Goal: Task Accomplishment & Management: Manage account settings

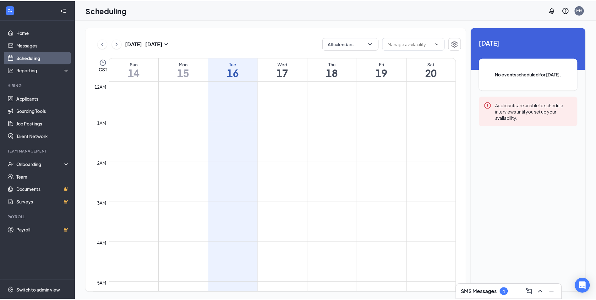
scroll to position [309, 0]
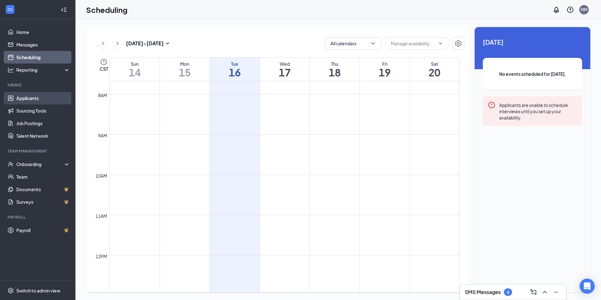
click at [32, 98] on link "Applicants" at bounding box center [43, 98] width 54 height 13
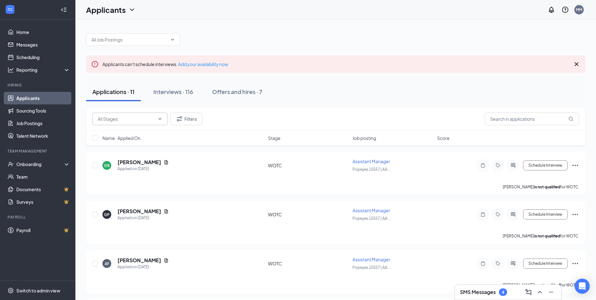
click at [141, 120] on input "text" at bounding box center [126, 118] width 57 height 7
click at [136, 148] on div "WOTC (12)" at bounding box center [135, 145] width 65 height 7
type input "WOTC (12)"
click at [180, 93] on div "Interviews · 0 / 116" at bounding box center [186, 92] width 49 height 8
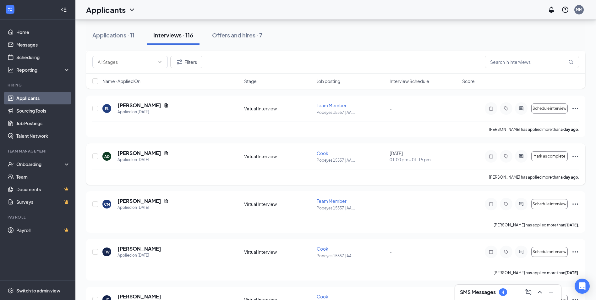
scroll to position [94, 0]
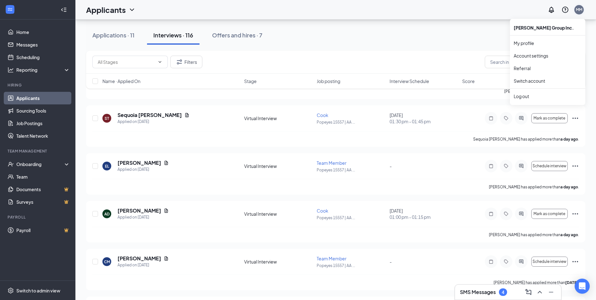
click at [580, 9] on div "MM" at bounding box center [579, 9] width 6 height 5
click at [577, 9] on div "MM" at bounding box center [579, 9] width 6 height 5
click at [578, 10] on div "MM" at bounding box center [579, 9] width 6 height 5
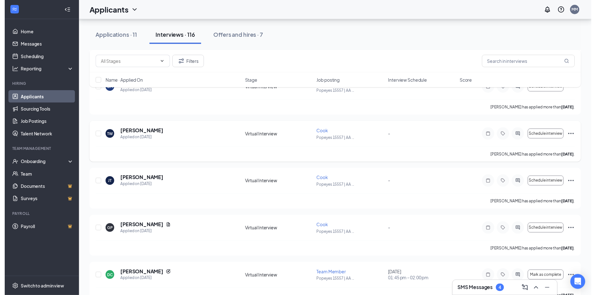
scroll to position [283, 0]
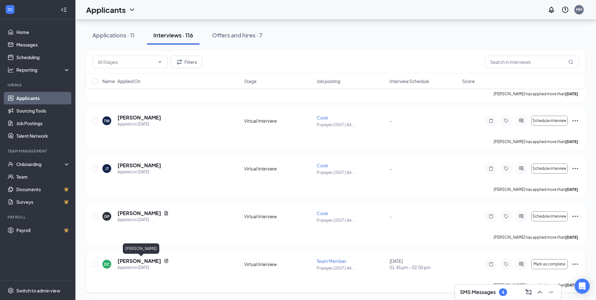
click at [154, 260] on h5 "[PERSON_NAME]" at bounding box center [140, 260] width 44 height 7
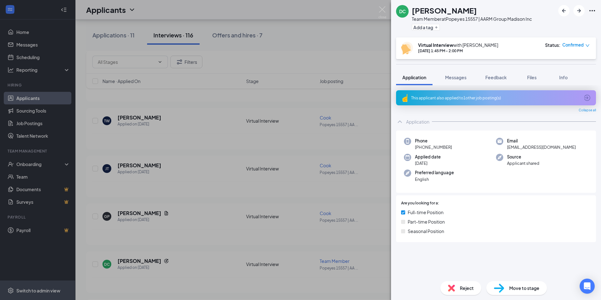
click at [350, 50] on div "DC [PERSON_NAME] Team Member at Popeyes 15557 | AARM Group Madison Inc Add a ta…" at bounding box center [300, 150] width 601 height 300
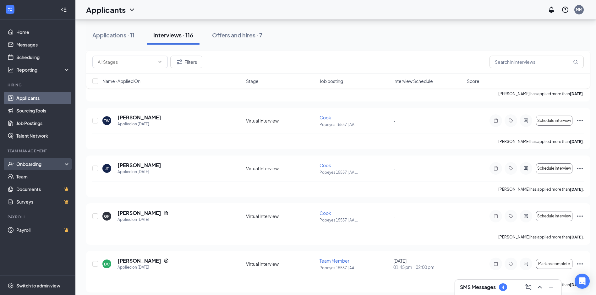
click at [33, 161] on div "Onboarding" at bounding box center [40, 164] width 48 height 6
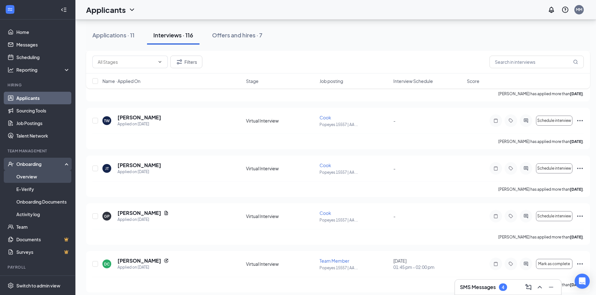
click at [36, 176] on link "Overview" at bounding box center [43, 176] width 54 height 13
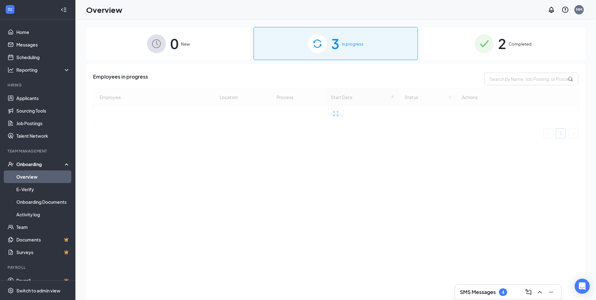
click at [356, 44] on span "In progress" at bounding box center [353, 44] width 22 height 6
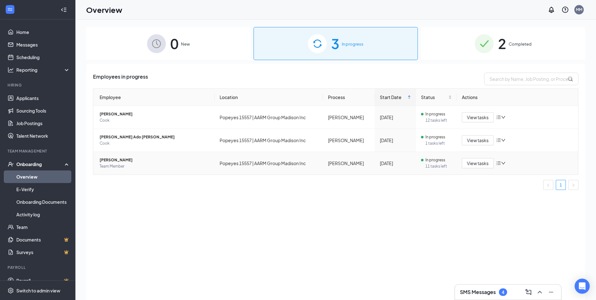
click at [110, 165] on span "Team Member" at bounding box center [155, 166] width 110 height 6
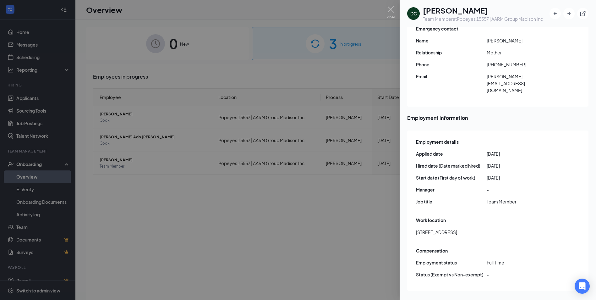
scroll to position [193, 0]
click at [358, 228] on div at bounding box center [298, 150] width 596 height 300
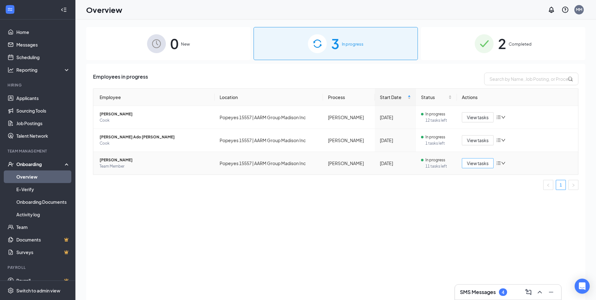
click at [484, 165] on span "View tasks" at bounding box center [478, 163] width 22 height 7
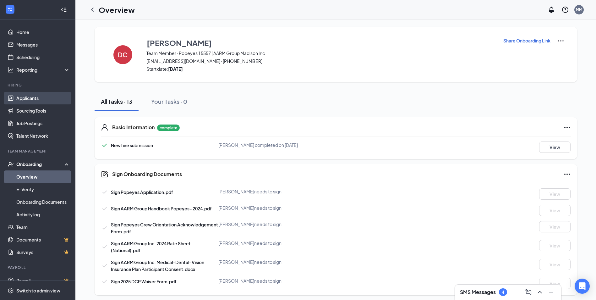
click at [28, 97] on link "Applicants" at bounding box center [43, 98] width 54 height 13
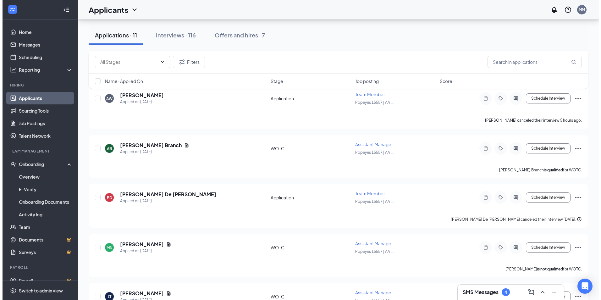
scroll to position [283, 0]
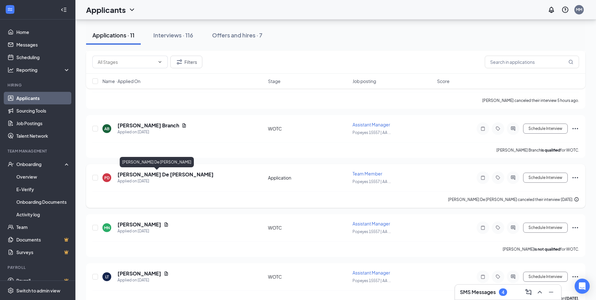
click at [134, 174] on h5 "[PERSON_NAME] De [PERSON_NAME]" at bounding box center [166, 174] width 96 height 7
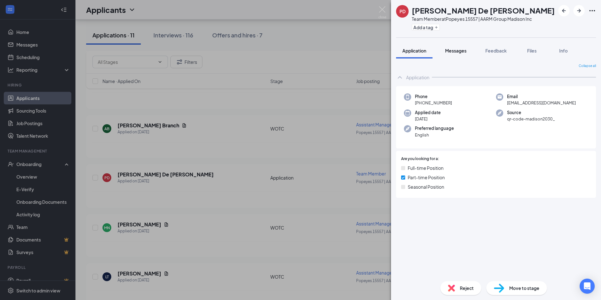
click at [451, 51] on span "Messages" at bounding box center [455, 51] width 21 height 6
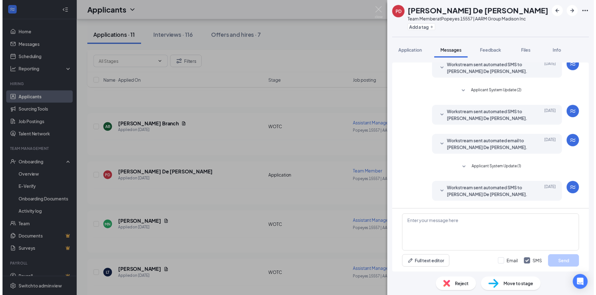
scroll to position [122, 0]
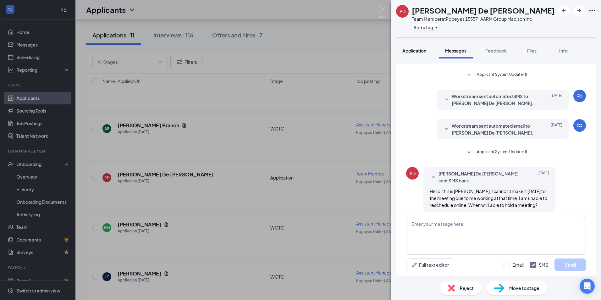
click at [418, 49] on span "Application" at bounding box center [414, 51] width 24 height 6
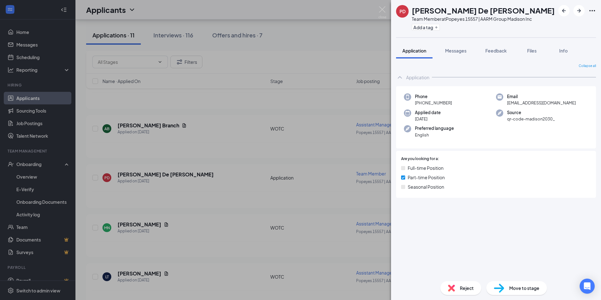
click at [205, 103] on div "[PERSON_NAME] De [PERSON_NAME] Team Member at Popeyes 15557 | AARM Group Madiso…" at bounding box center [300, 150] width 601 height 300
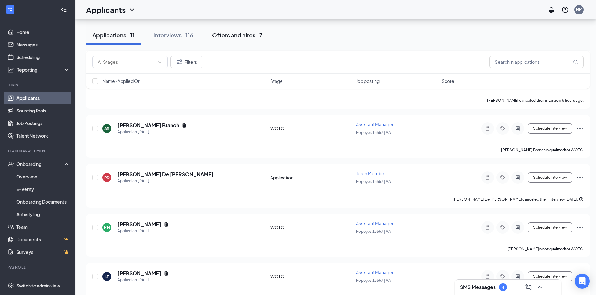
click at [233, 36] on div "Offers and hires · 7" at bounding box center [237, 35] width 50 height 8
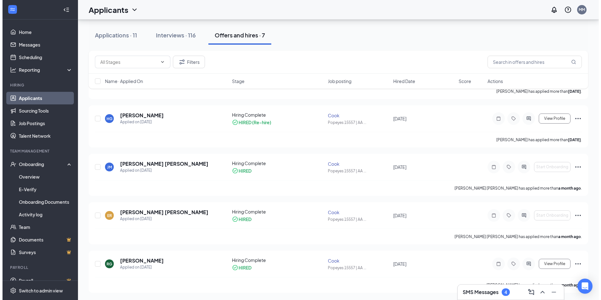
scroll to position [192, 0]
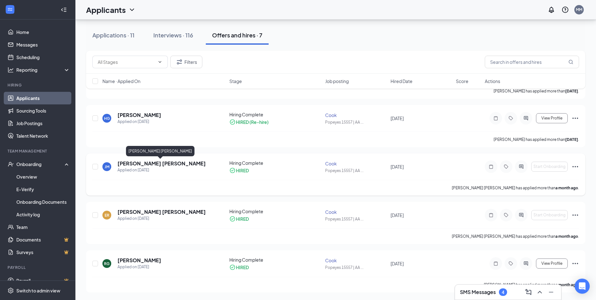
click at [147, 164] on h5 "[PERSON_NAME] [PERSON_NAME]" at bounding box center [162, 163] width 88 height 7
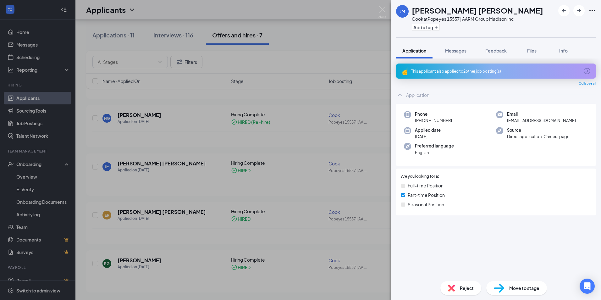
click at [46, 9] on div "[PERSON_NAME] [PERSON_NAME] at Popeyes 15557 | AARM Group Madison Inc Add a tag…" at bounding box center [300, 150] width 601 height 300
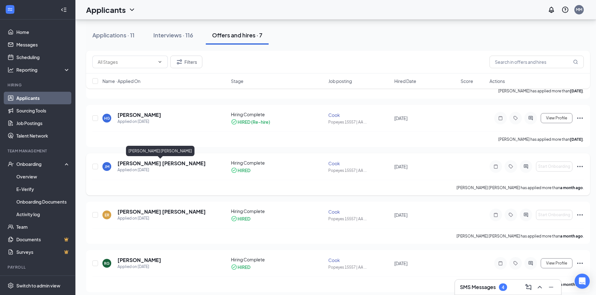
click at [179, 164] on h5 "[PERSON_NAME] [PERSON_NAME]" at bounding box center [162, 163] width 88 height 7
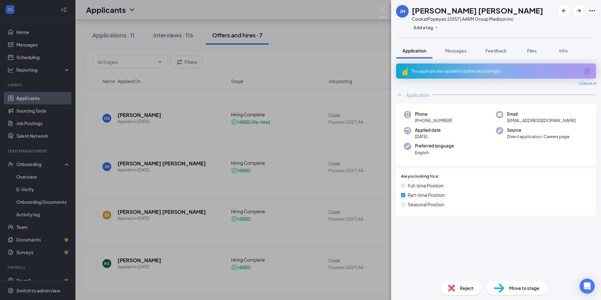
click at [343, 24] on div "[PERSON_NAME] [PERSON_NAME] at Popeyes 15557 | AARM Group Madison Inc Add a tag…" at bounding box center [300, 150] width 601 height 300
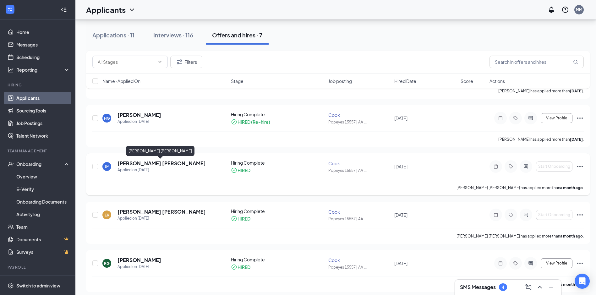
drag, startPoint x: 144, startPoint y: 163, endPoint x: 150, endPoint y: 162, distance: 6.7
click at [144, 163] on h5 "[PERSON_NAME] [PERSON_NAME]" at bounding box center [162, 163] width 88 height 7
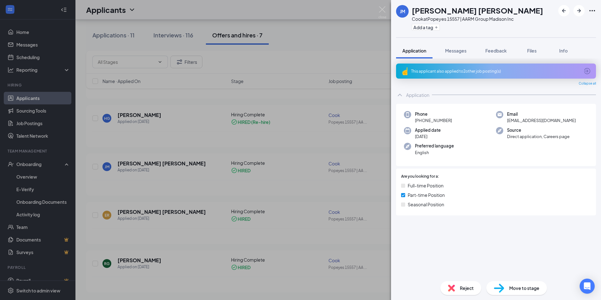
click at [364, 50] on div "[PERSON_NAME] [PERSON_NAME] at Popeyes 15557 | AARM Group Madison Inc Add a tag…" at bounding box center [300, 150] width 601 height 300
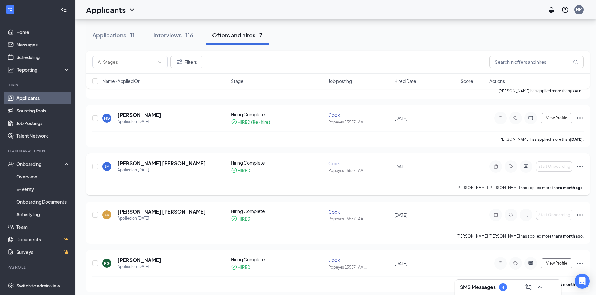
click at [581, 167] on icon "Ellipses" at bounding box center [581, 167] width 8 height 8
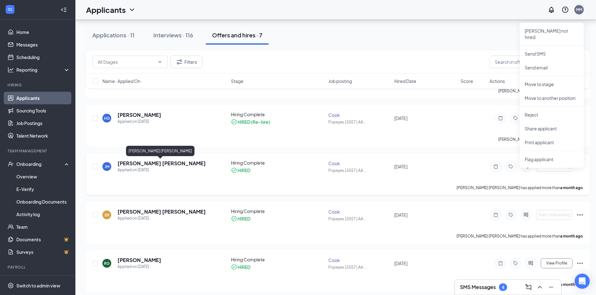
click at [166, 164] on h5 "[PERSON_NAME] [PERSON_NAME]" at bounding box center [162, 163] width 88 height 7
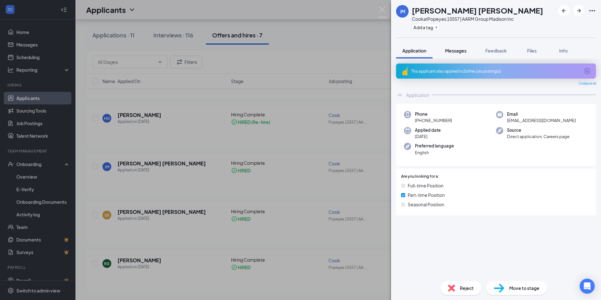
click at [460, 53] on button "Messages" at bounding box center [456, 51] width 34 height 16
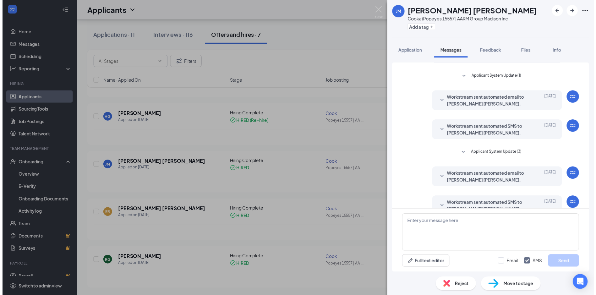
scroll to position [86, 0]
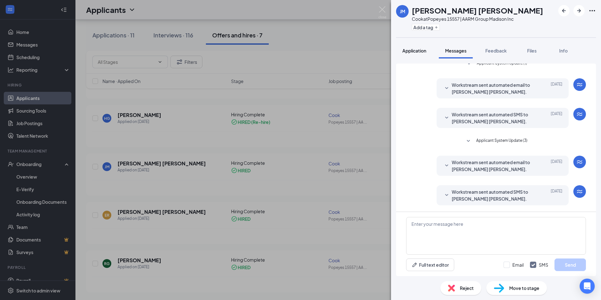
click at [418, 51] on span "Application" at bounding box center [414, 51] width 24 height 6
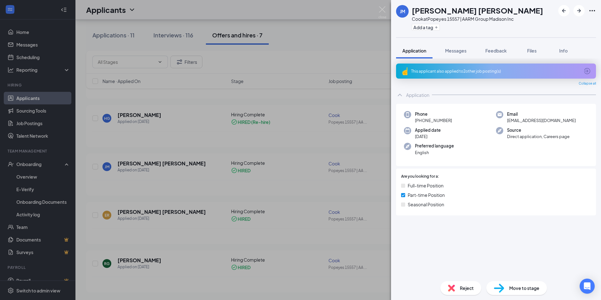
click at [353, 42] on div "[PERSON_NAME] [PERSON_NAME] at Popeyes 15557 | AARM Group Madison Inc Add a tag…" at bounding box center [300, 150] width 601 height 300
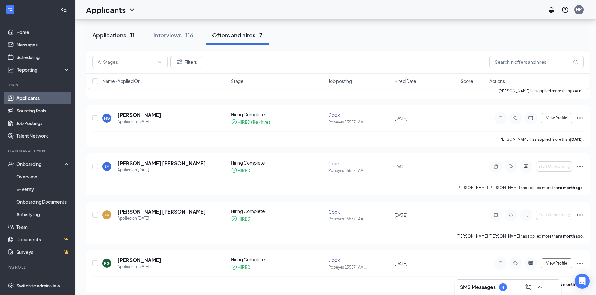
click at [115, 37] on div "Applications · 11" at bounding box center [113, 35] width 42 height 8
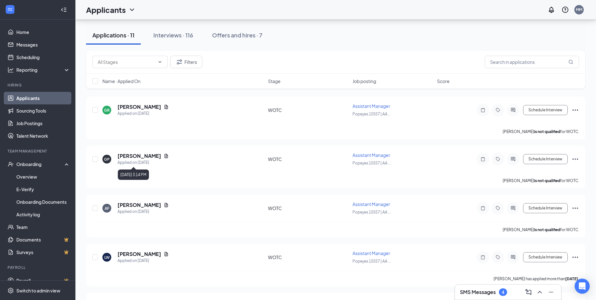
scroll to position [63, 0]
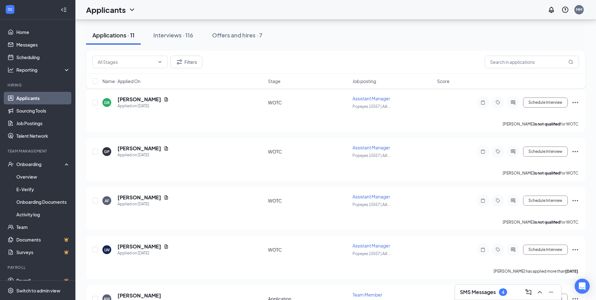
click at [365, 80] on span "Job posting" at bounding box center [365, 81] width 24 height 6
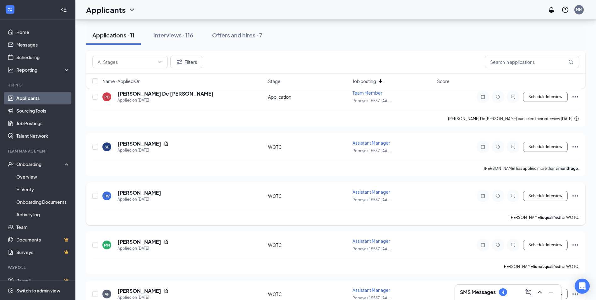
scroll to position [112, 0]
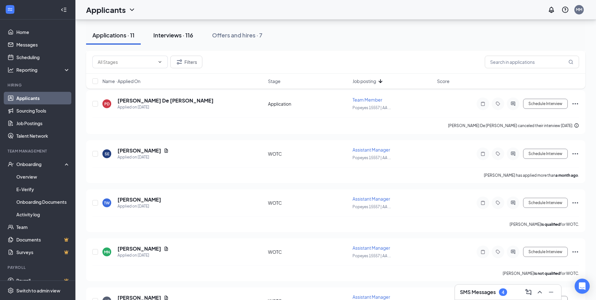
click at [181, 33] on div "Interviews · 116" at bounding box center [173, 35] width 40 height 8
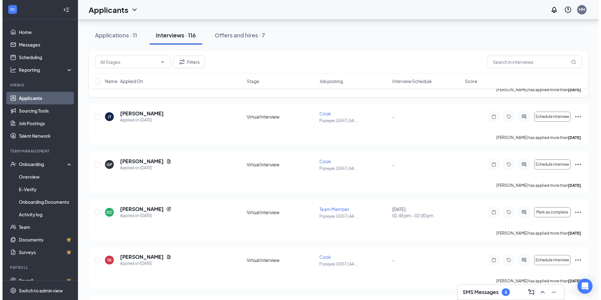
scroll to position [346, 0]
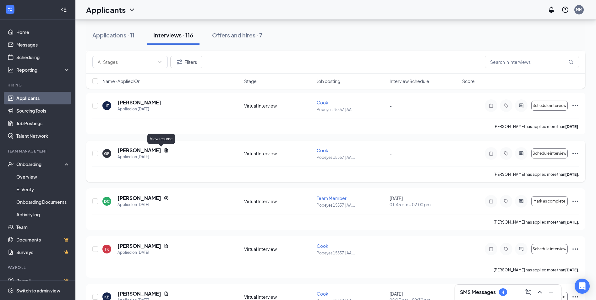
click at [164, 149] on icon "Document" at bounding box center [166, 150] width 5 height 5
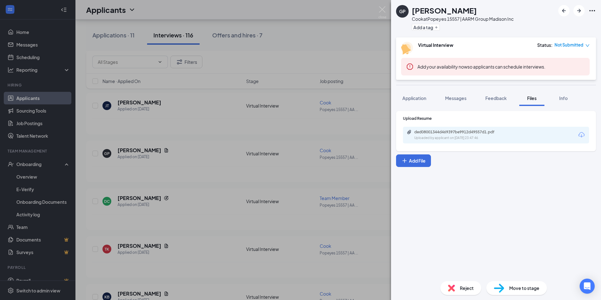
click at [449, 138] on div "Uploaded by applicant on [DATE] 23:47:46" at bounding box center [461, 137] width 94 height 5
